Goal: Book appointment/travel/reservation

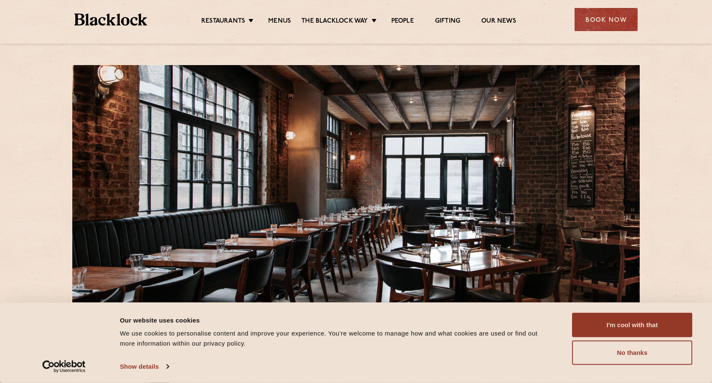
click at [598, 18] on div "Book Now" at bounding box center [606, 19] width 63 height 23
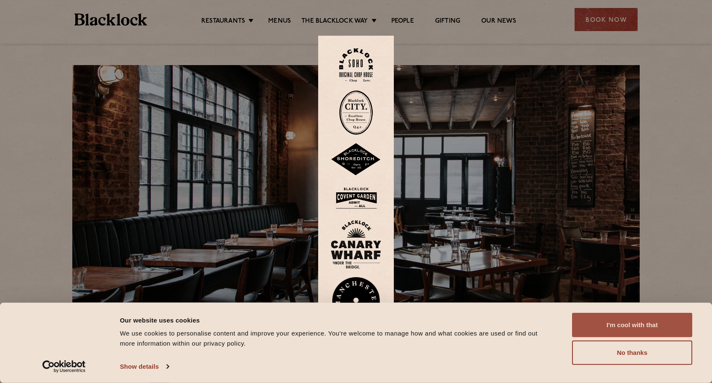
click at [617, 326] on button "I'm cool with that" at bounding box center [632, 325] width 120 height 24
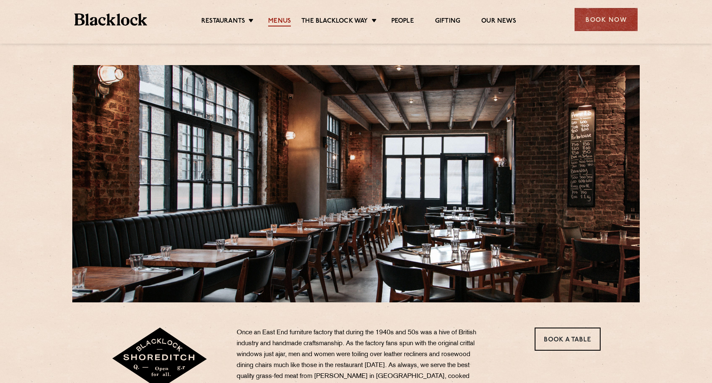
click at [284, 21] on link "Menus" at bounding box center [279, 21] width 23 height 9
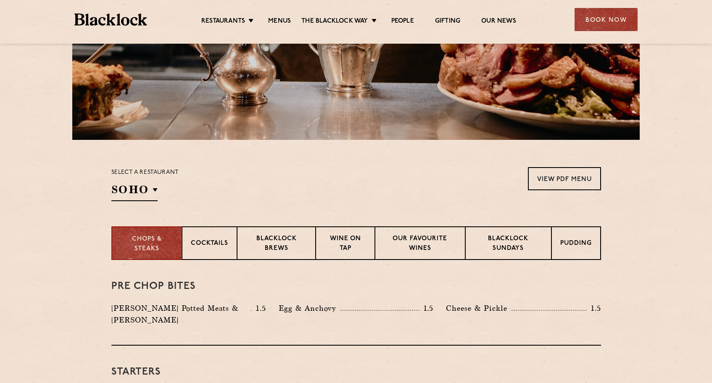
scroll to position [167, 0]
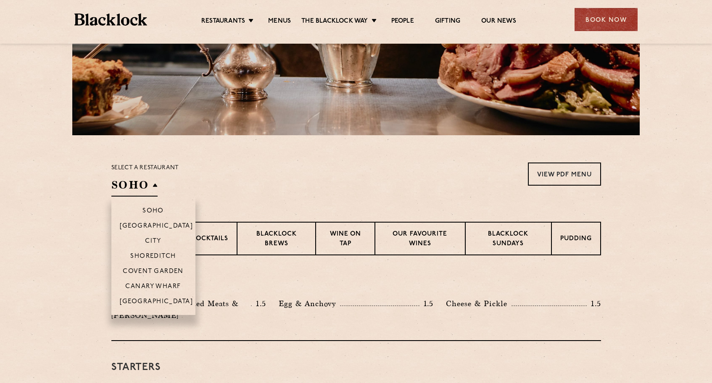
click at [152, 252] on li "Shoreditch" at bounding box center [153, 255] width 84 height 15
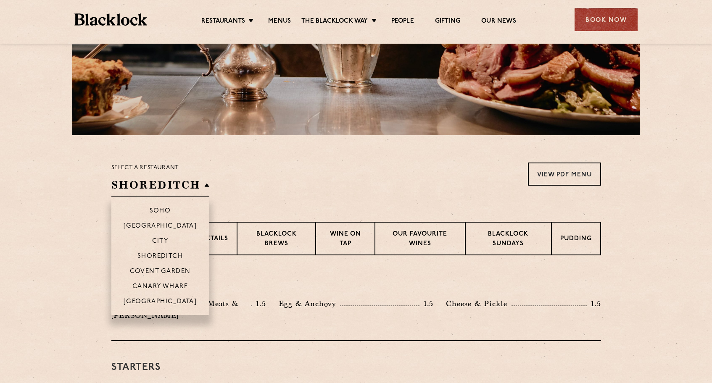
click at [164, 183] on h2 "Shoreditch" at bounding box center [160, 187] width 98 height 19
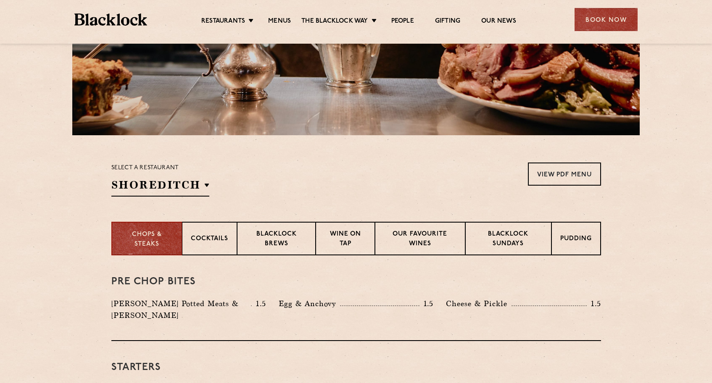
scroll to position [175, 0]
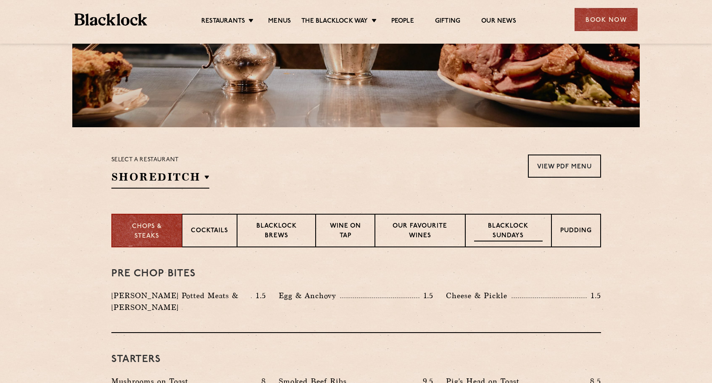
click at [495, 234] on p "Blacklock Sundays" at bounding box center [508, 232] width 68 height 20
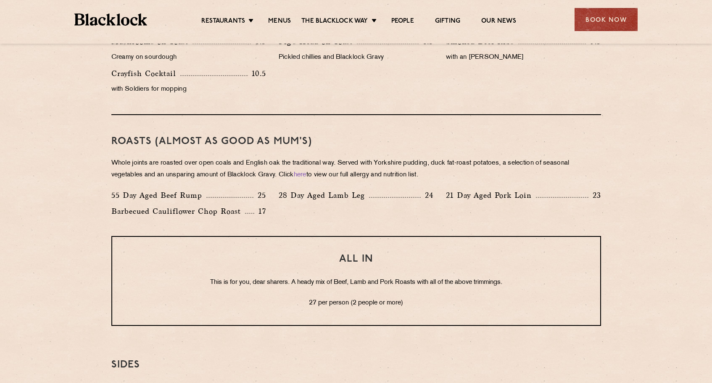
scroll to position [572, 0]
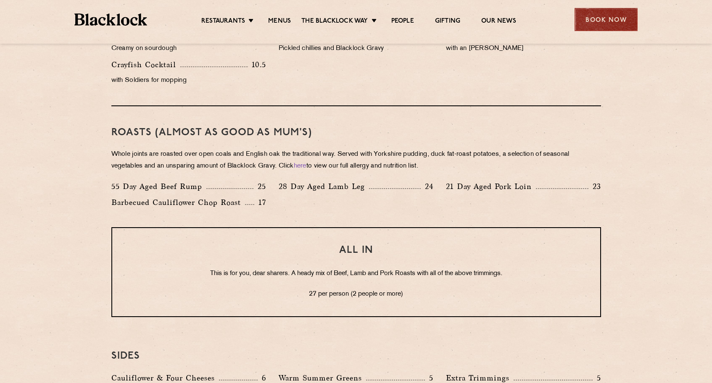
click at [598, 24] on div "Book Now" at bounding box center [606, 19] width 63 height 23
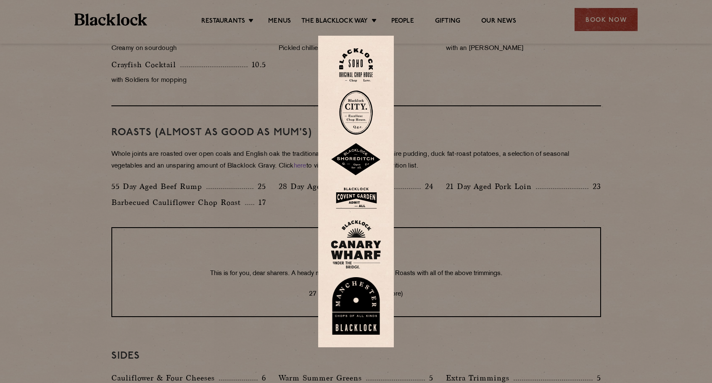
click at [353, 155] on img at bounding box center [356, 159] width 50 height 33
